Goal: Task Accomplishment & Management: Manage account settings

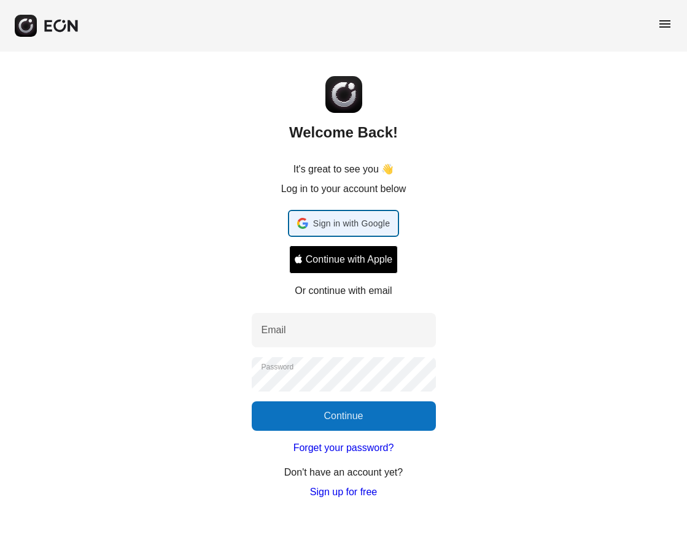
click at [346, 218] on span "Sign in with Google" at bounding box center [351, 223] width 77 height 15
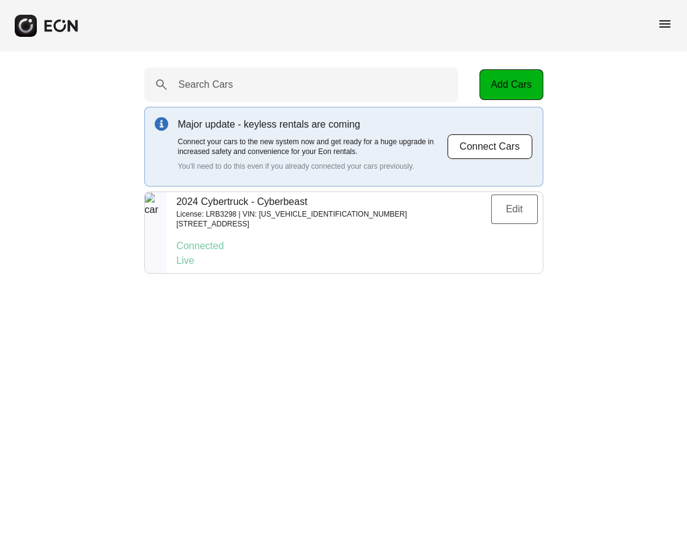
click at [508, 205] on button "Edit" at bounding box center [514, 209] width 47 height 29
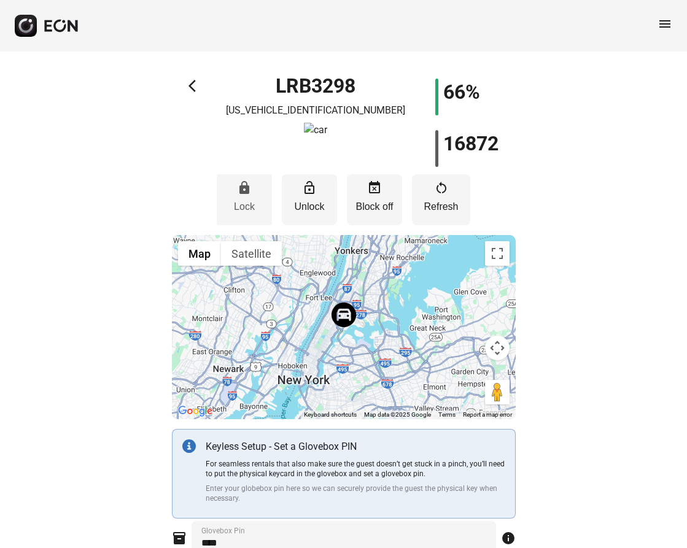
click at [241, 198] on button "lock Lock" at bounding box center [244, 199] width 55 height 51
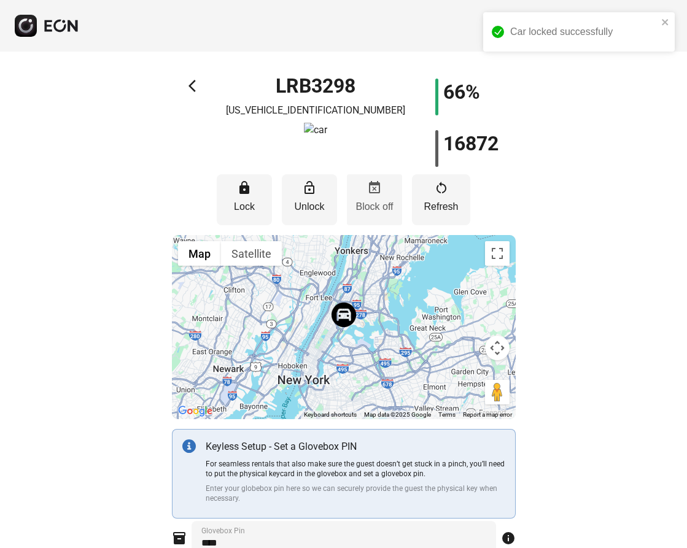
click at [375, 200] on p "Block off" at bounding box center [374, 207] width 43 height 15
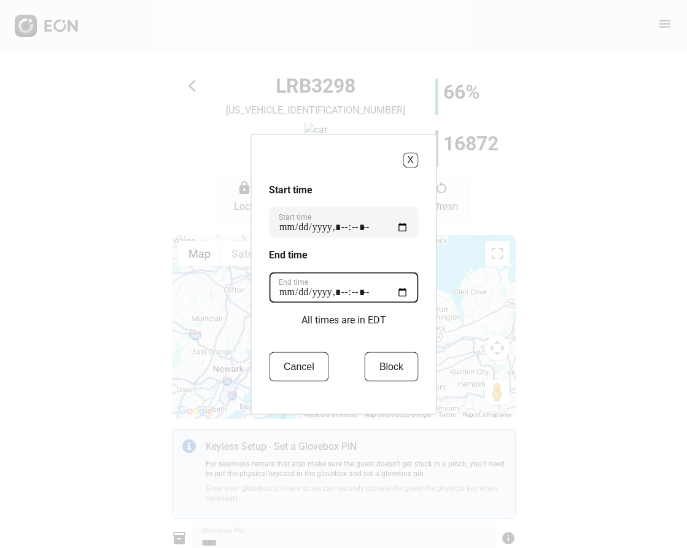
click at [371, 295] on time "End time" at bounding box center [343, 287] width 149 height 31
type time "**********"
click at [389, 318] on div "Start time Start time End time End time All times are in EDT Cancel Block" at bounding box center [343, 289] width 149 height 214
click at [370, 363] on button "Block" at bounding box center [391, 366] width 53 height 29
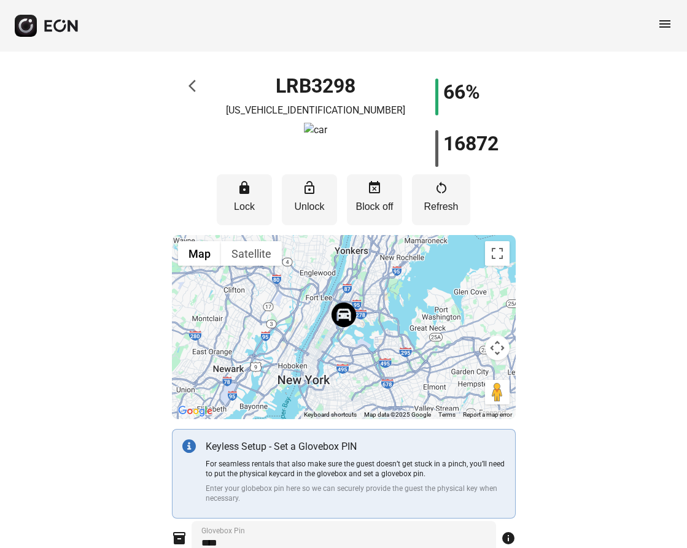
click at [189, 86] on span "arrow_back_ios" at bounding box center [196, 86] width 15 height 15
